Goal: Task Accomplishment & Management: Use online tool/utility

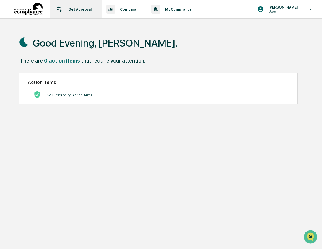
click at [84, 7] on p "Get Approval" at bounding box center [78, 9] width 31 height 4
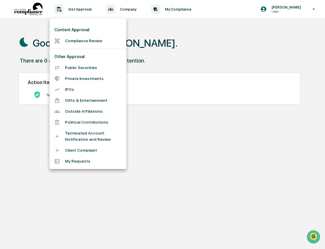
click at [82, 40] on li "Compliance Review" at bounding box center [88, 40] width 77 height 11
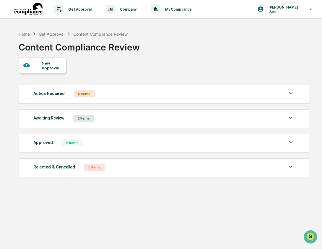
click at [135, 122] on div "Awaiting Review 2 Items" at bounding box center [163, 118] width 261 height 8
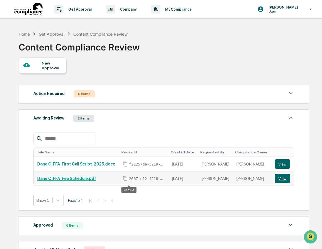
click at [128, 179] on icon "Copy Id" at bounding box center [124, 178] width 5 height 5
click at [283, 178] on button "View" at bounding box center [281, 178] width 15 height 9
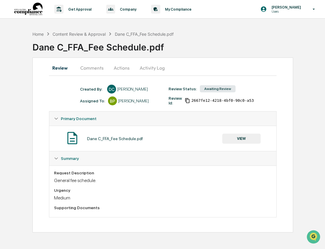
click at [67, 197] on div "Medium" at bounding box center [163, 198] width 218 height 6
click at [99, 69] on button "Comments" at bounding box center [92, 68] width 33 height 14
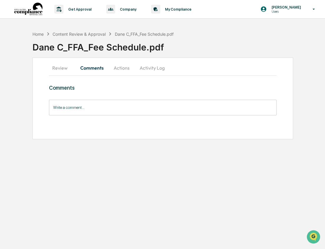
click at [122, 68] on button "Actions" at bounding box center [121, 68] width 27 height 14
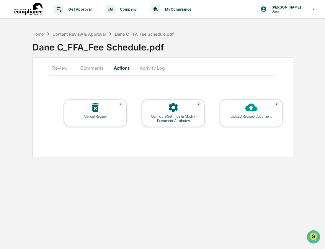
click at [169, 112] on icon at bounding box center [173, 108] width 12 height 12
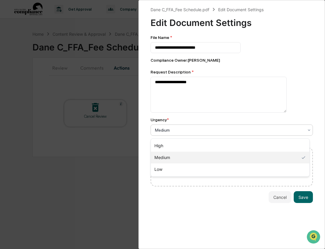
click at [204, 133] on div at bounding box center [229, 130] width 149 height 6
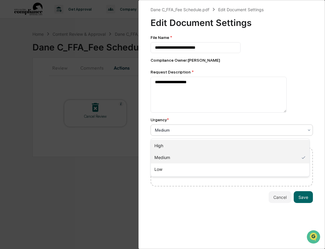
click at [178, 145] on div "High" at bounding box center [230, 146] width 159 height 12
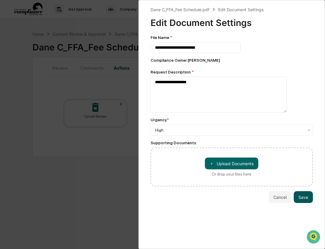
click at [303, 202] on button "Save" at bounding box center [303, 197] width 19 height 12
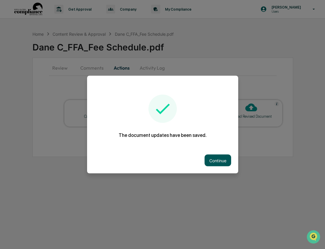
click at [228, 162] on button "Continue" at bounding box center [218, 161] width 27 height 12
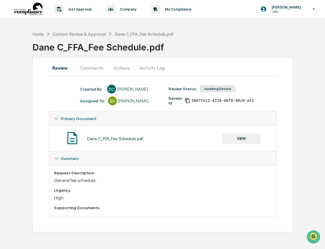
click at [237, 142] on button "VIEW" at bounding box center [241, 139] width 38 height 10
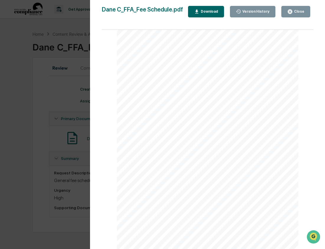
scroll to position [299, 0]
click at [70, 92] on div "Version History 08/10/2025, 07:29 PM Dane Coyle Dane C_FFA_Fee Schedule.pdf Clo…" at bounding box center [162, 124] width 325 height 249
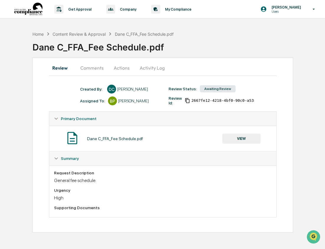
click at [244, 140] on button "VIEW" at bounding box center [241, 139] width 38 height 10
